Goal: Task Accomplishment & Management: Complete application form

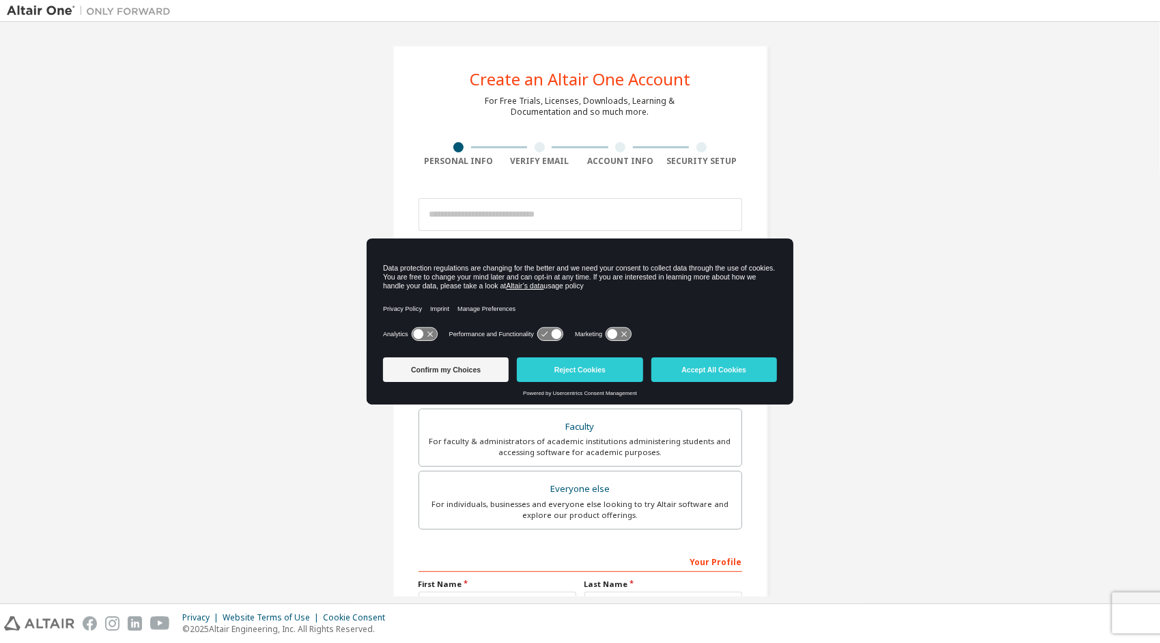
click at [414, 334] on icon at bounding box center [418, 334] width 10 height 10
click at [442, 374] on button "Confirm my Choices" at bounding box center [446, 369] width 126 height 25
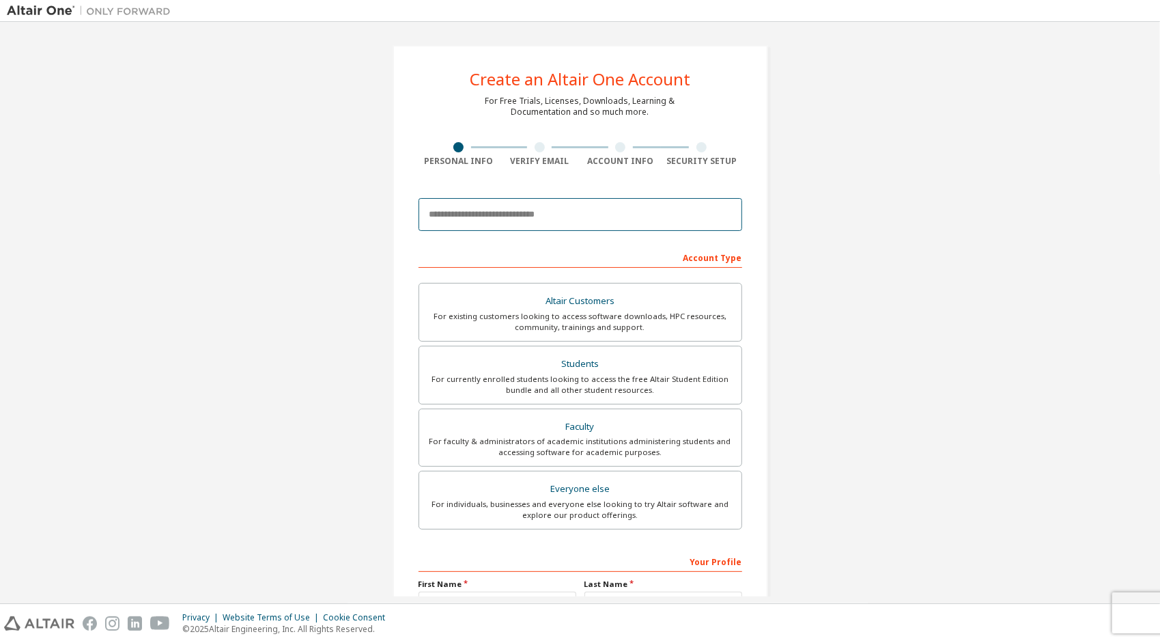
click at [602, 211] on input "email" at bounding box center [581, 214] width 324 height 33
type input "**********"
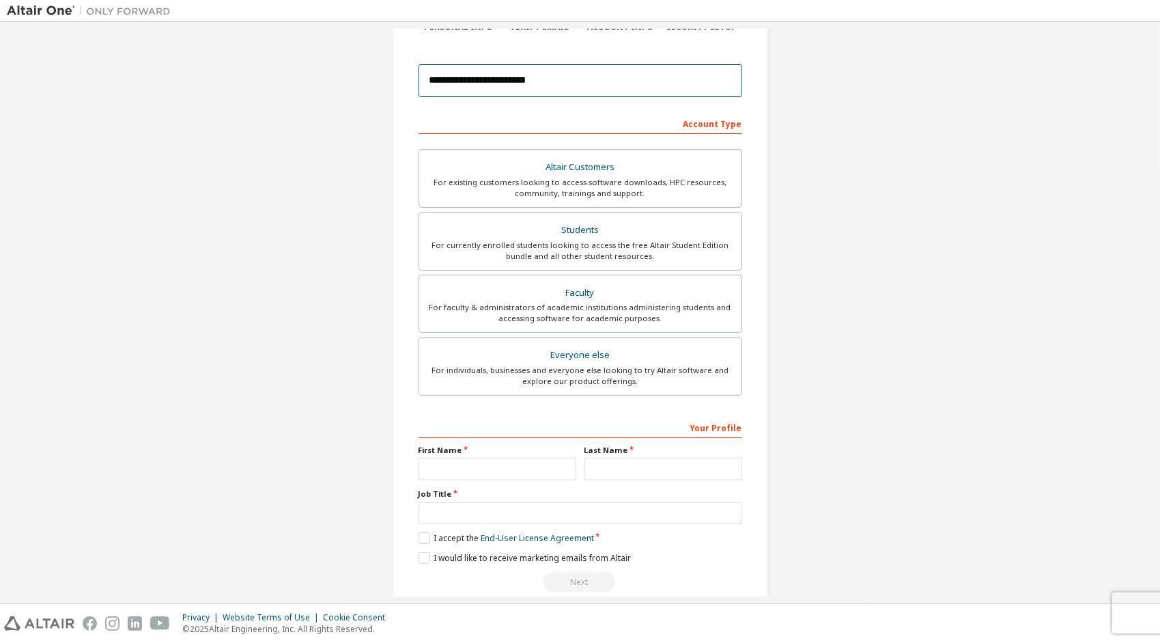
scroll to position [152, 0]
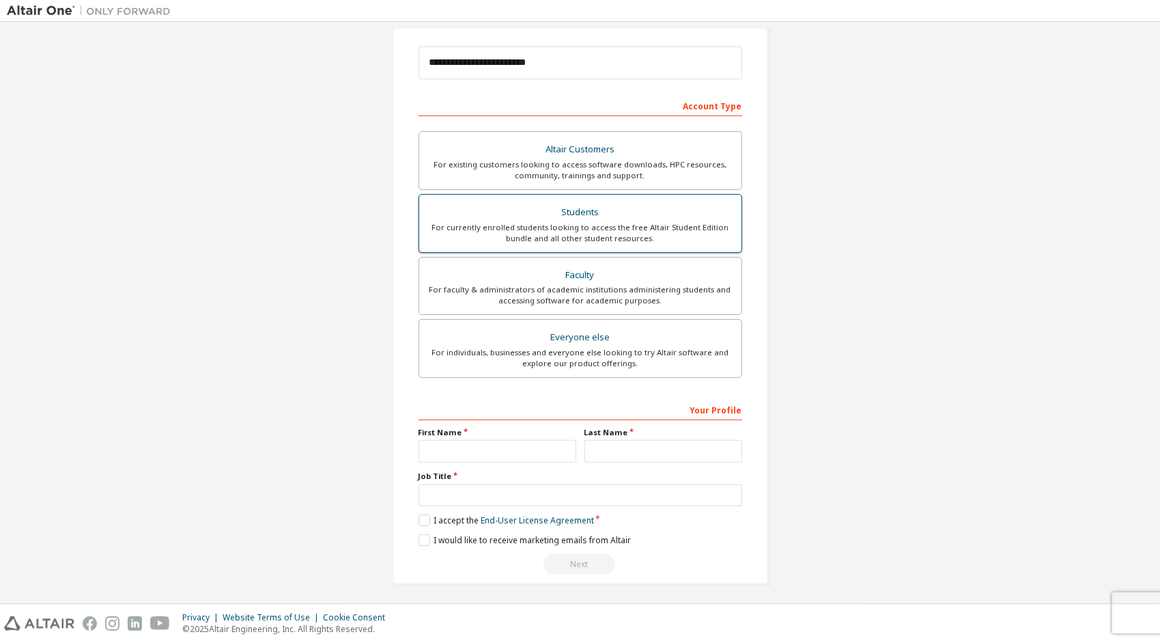
click at [597, 209] on div "Students" at bounding box center [580, 212] width 306 height 19
click at [419, 517] on label "I accept the Academic End-User License Agreement" at bounding box center [526, 520] width 214 height 12
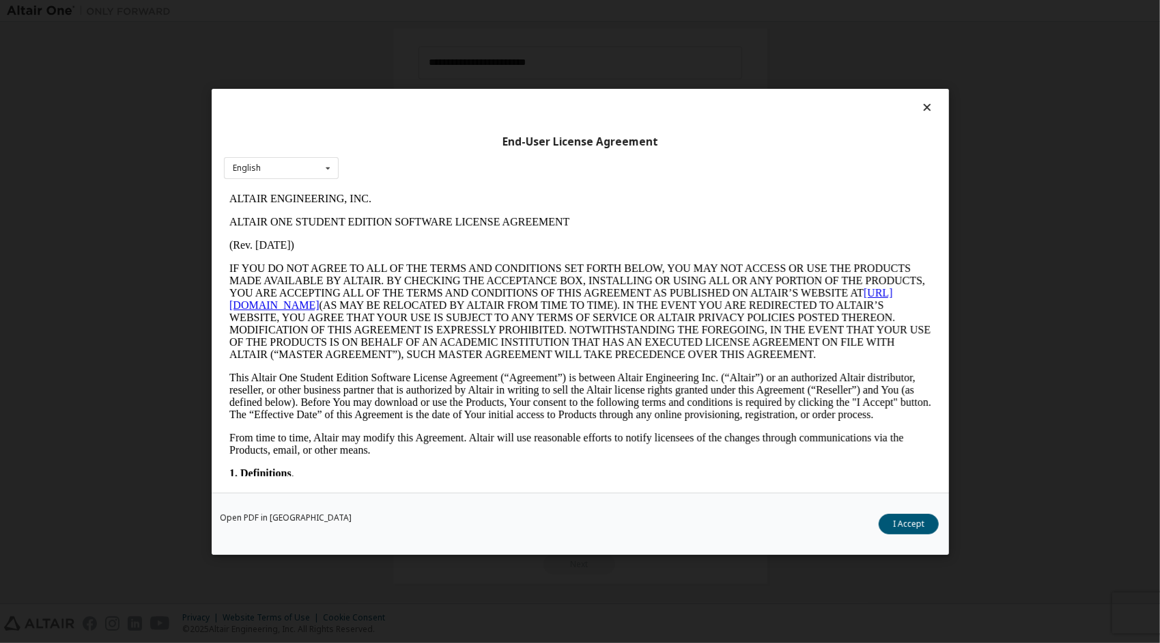
scroll to position [0, 0]
click at [916, 531] on button "I Accept" at bounding box center [909, 523] width 60 height 20
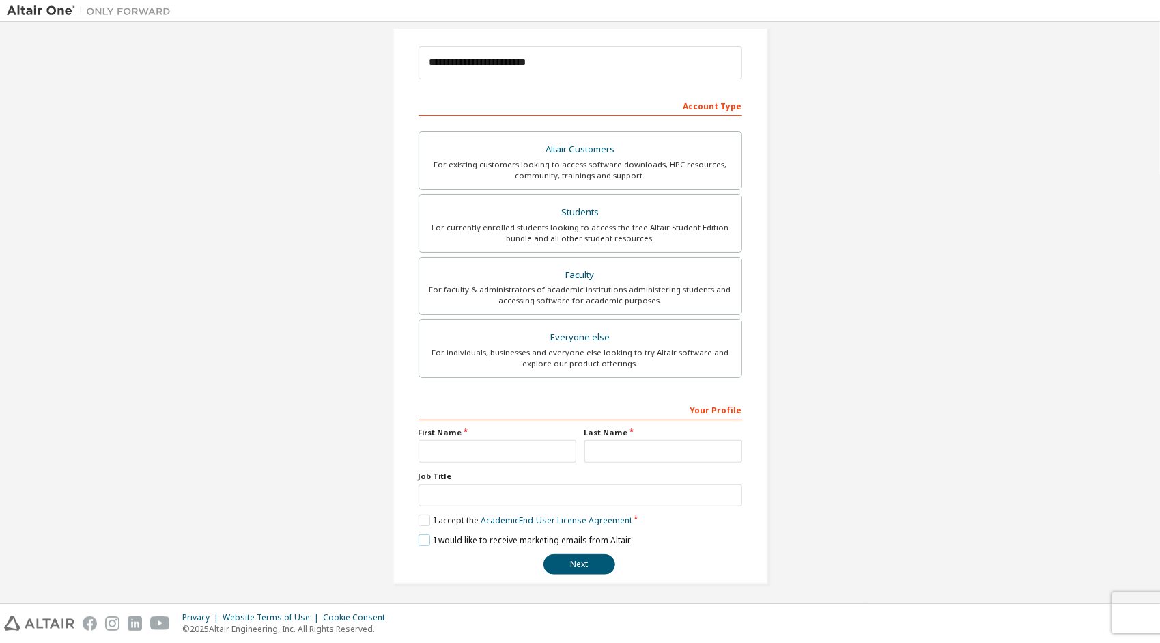
click at [419, 536] on label "I would like to receive marketing emails from Altair" at bounding box center [525, 540] width 212 height 12
click at [490, 443] on input "text" at bounding box center [498, 451] width 158 height 23
click at [479, 448] on input "text" at bounding box center [498, 451] width 158 height 23
type input "****"
click at [544, 554] on button "Next" at bounding box center [580, 564] width 72 height 20
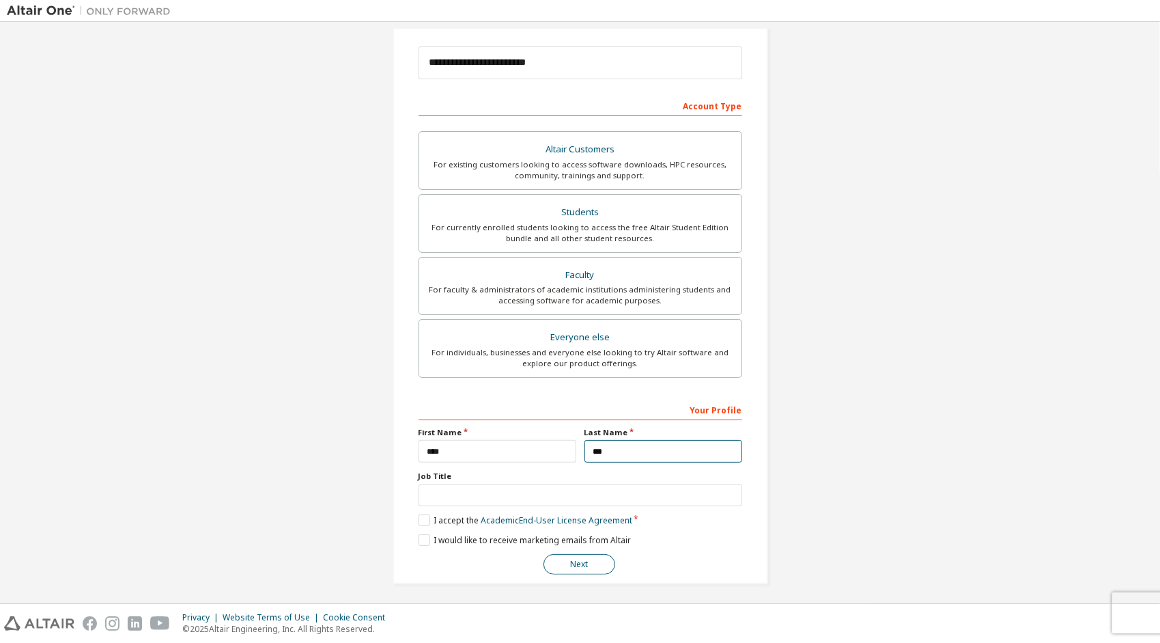
type input "***"
click at [580, 556] on button "Next" at bounding box center [580, 564] width 72 height 20
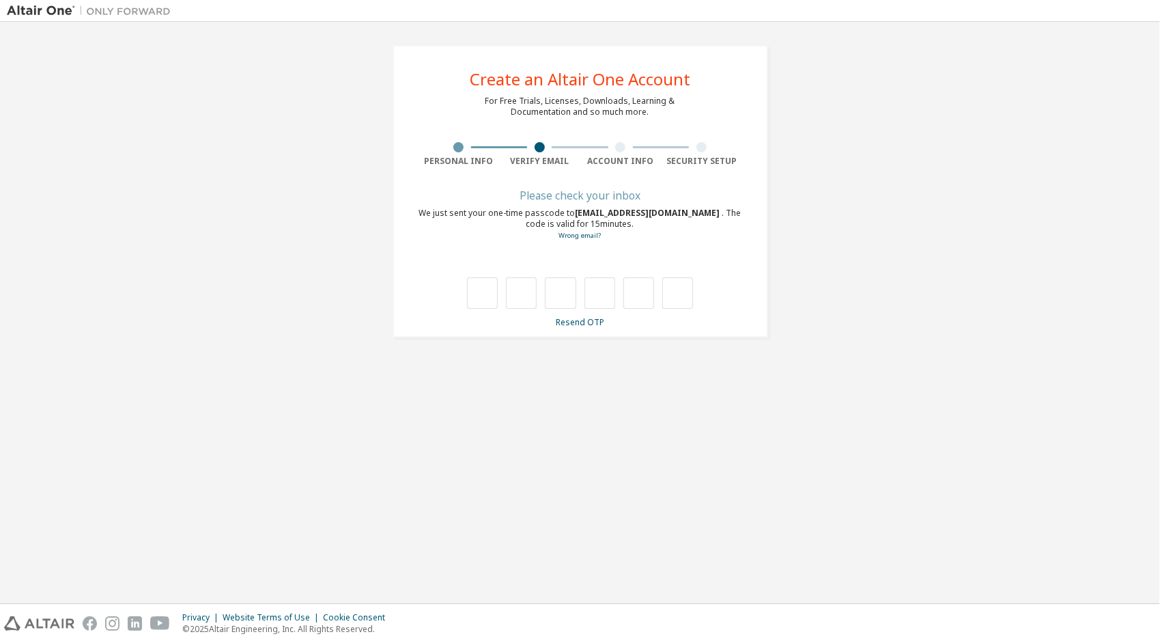
type input "*"
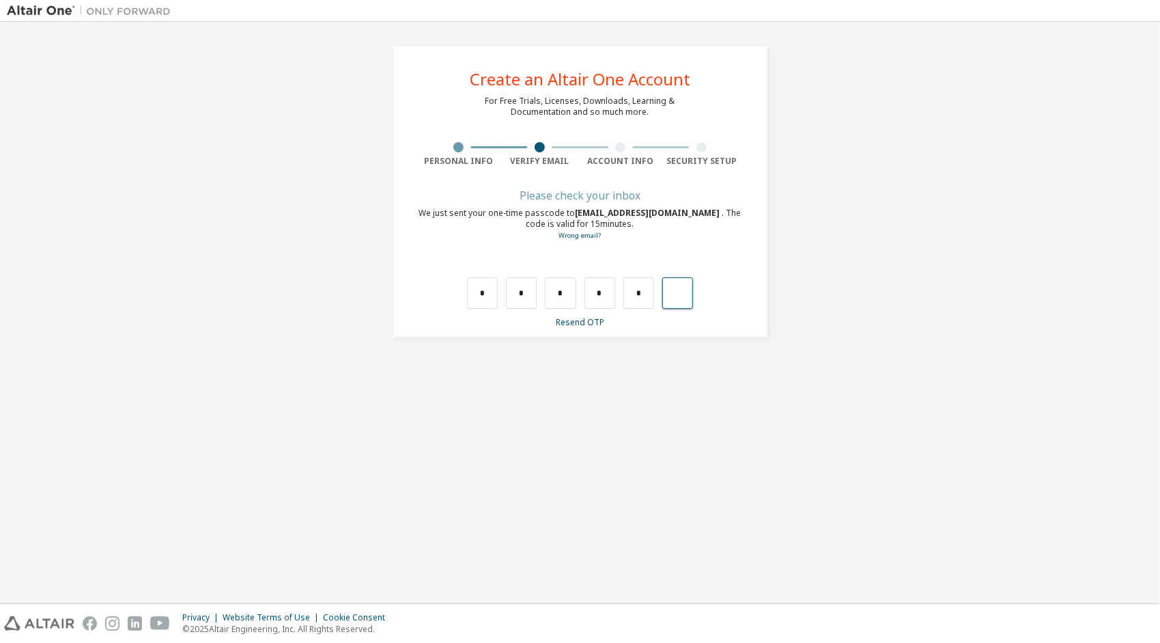
type input "*"
